Goal: Browse casually

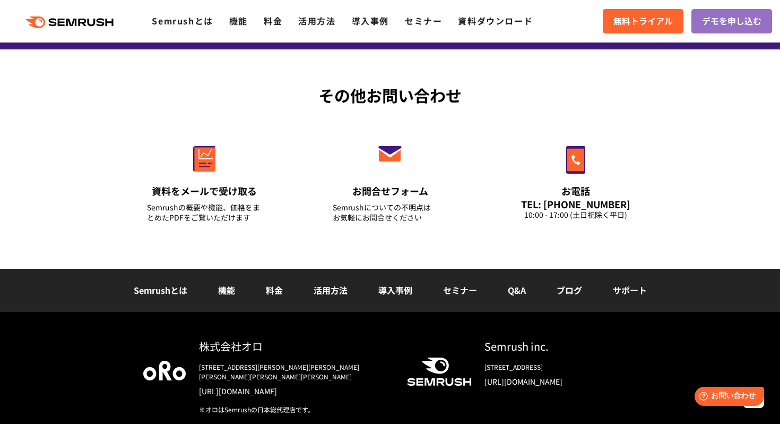
scroll to position [3775, 0]
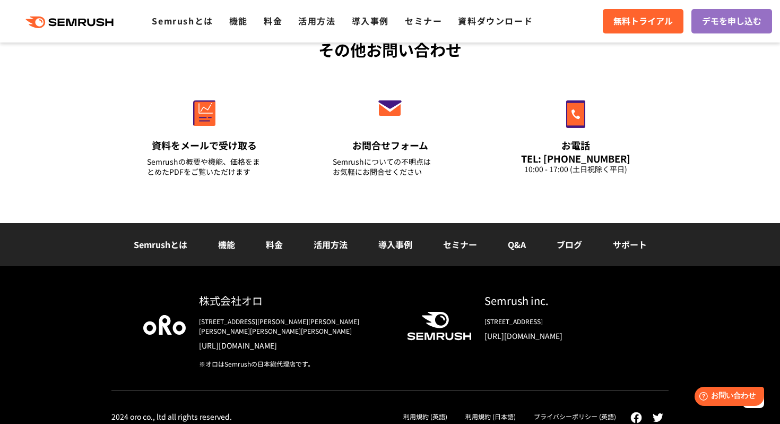
click at [93, 22] on icon ".cls {fill: #FF642D;}" at bounding box center [71, 22] width 120 height 12
